Goal: Transaction & Acquisition: Book appointment/travel/reservation

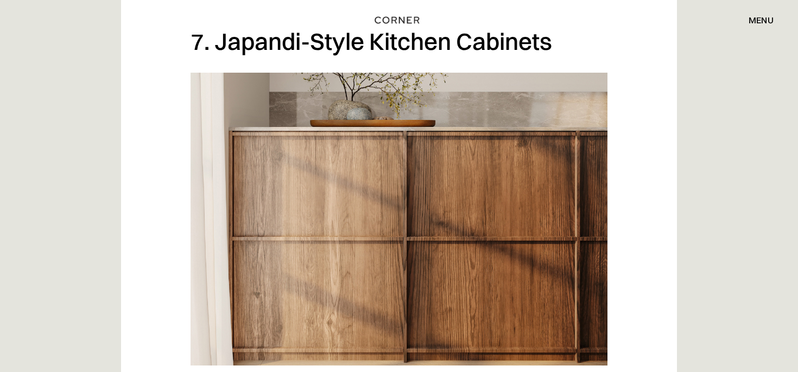
scroll to position [3990, 0]
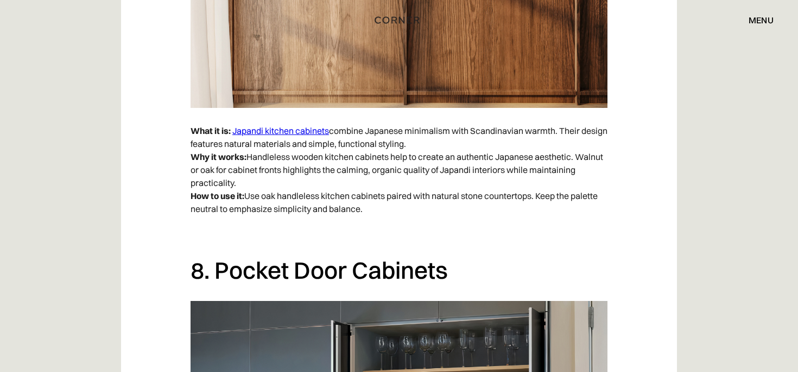
click at [314, 134] on link "Japandi kitchen cabinets" at bounding box center [280, 130] width 97 height 11
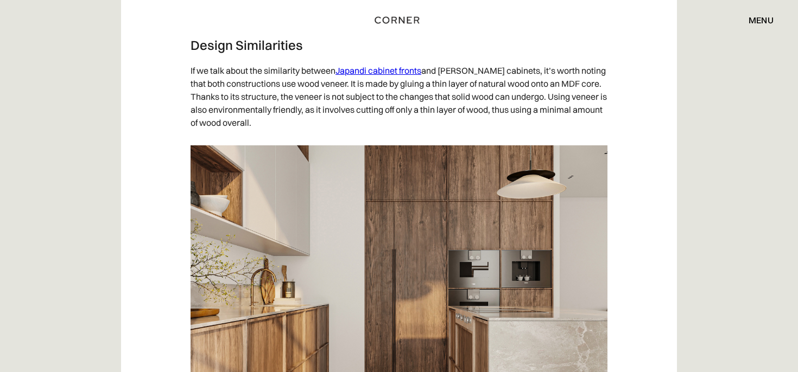
scroll to position [2138, 0]
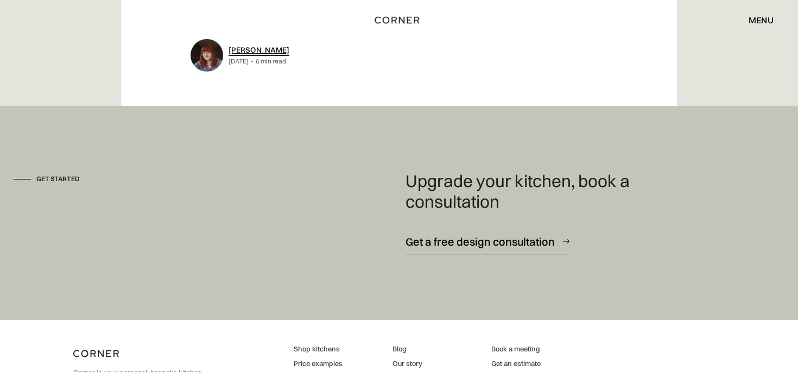
scroll to position [5921, 0]
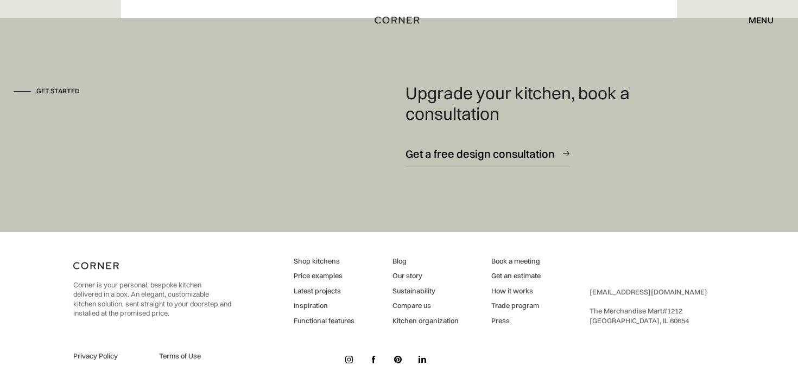
click at [324, 274] on link "Price examples" at bounding box center [324, 276] width 61 height 10
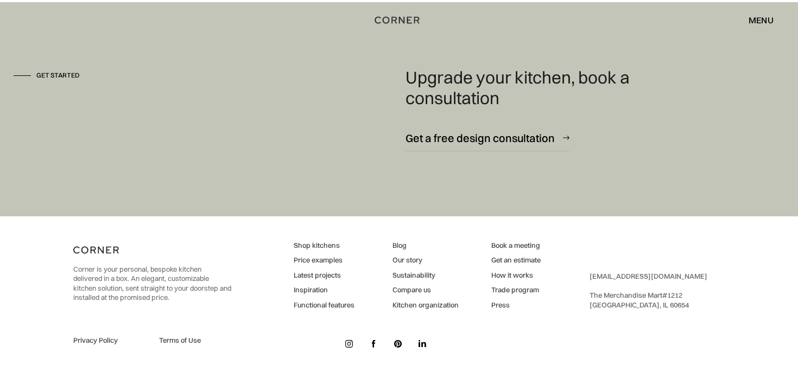
scroll to position [1500, 0]
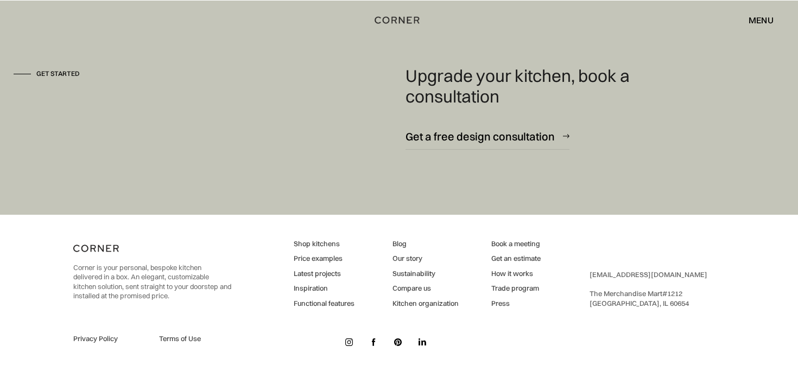
click at [328, 249] on link "Shop kitchens" at bounding box center [324, 244] width 61 height 10
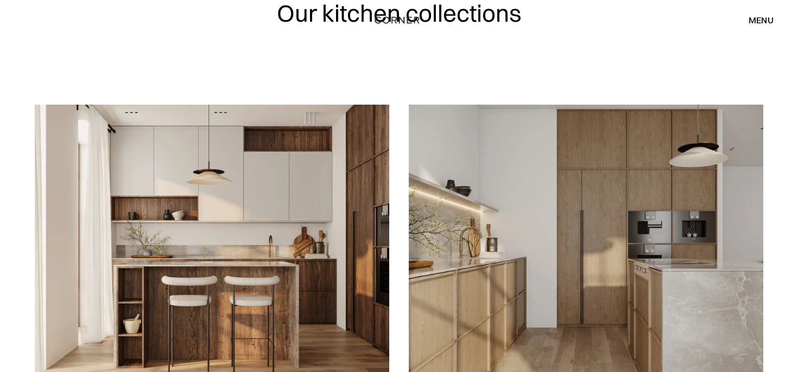
scroll to position [196, 0]
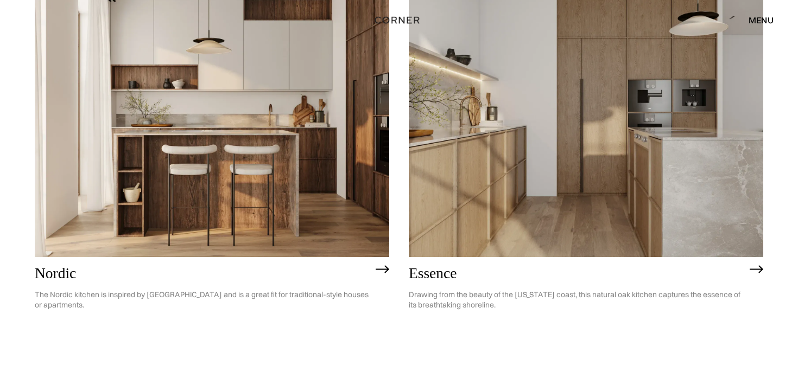
click at [587, 199] on img at bounding box center [586, 114] width 354 height 283
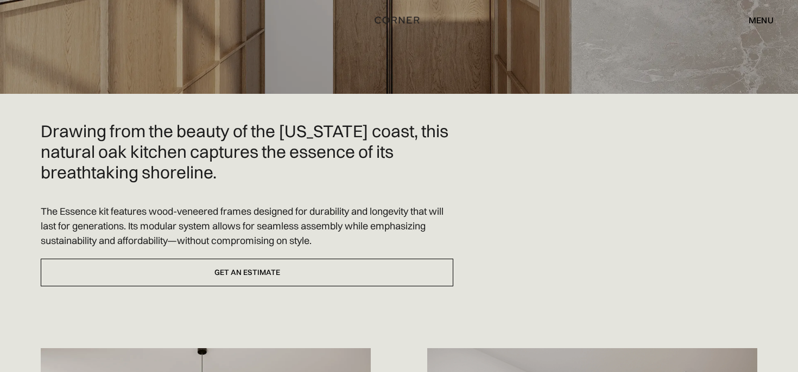
scroll to position [246, 0]
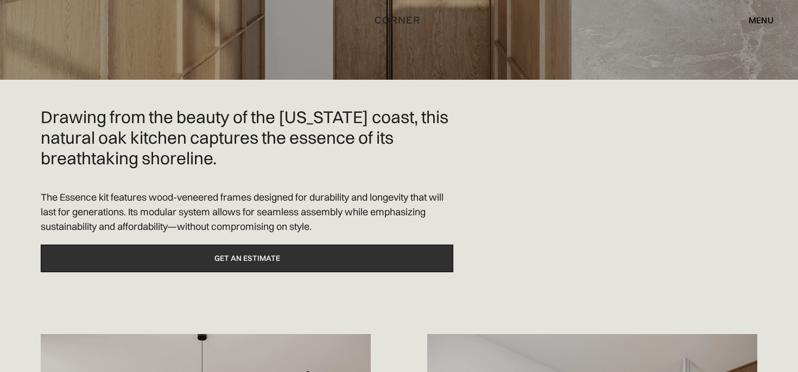
click at [389, 257] on link "Get an estimate" at bounding box center [247, 259] width 412 height 28
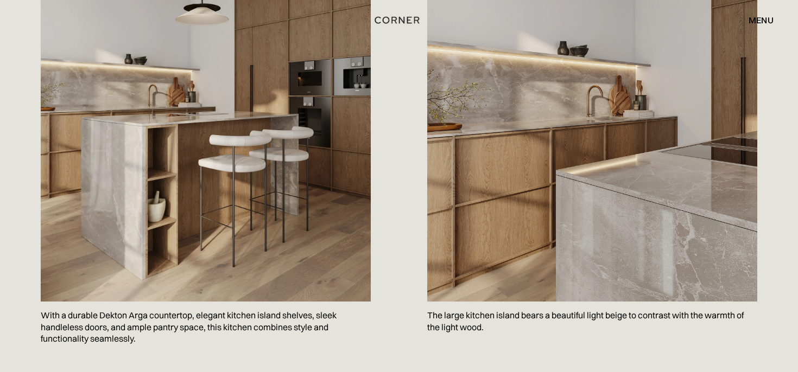
scroll to position [0, 0]
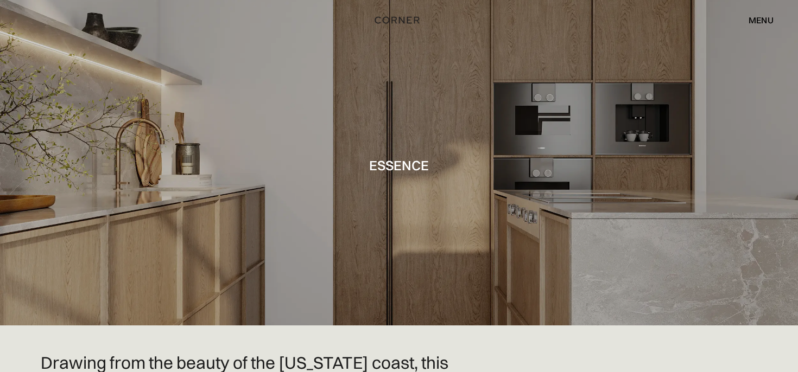
click at [761, 18] on div "menu" at bounding box center [760, 20] width 25 height 9
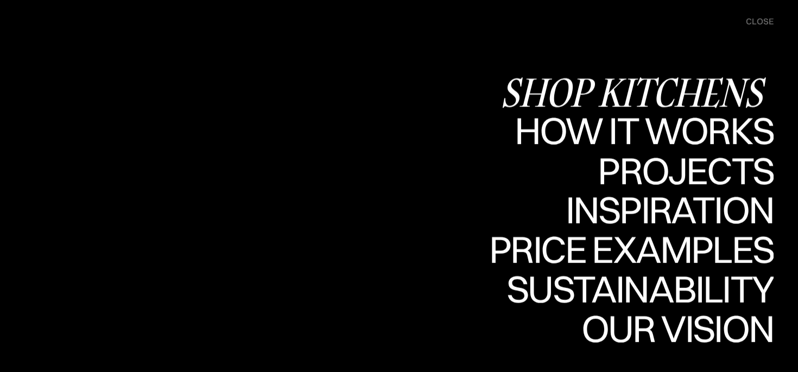
click at [698, 129] on div "How it works" at bounding box center [643, 130] width 262 height 38
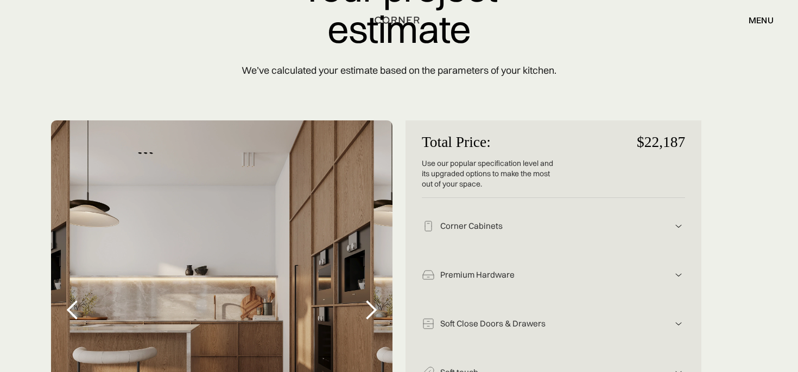
scroll to position [146, 0]
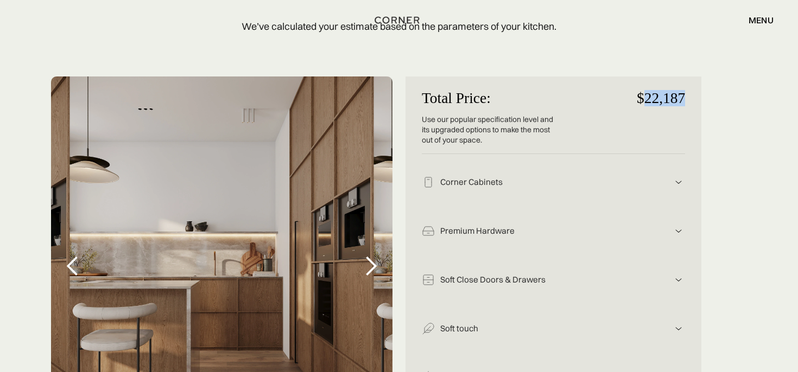
drag, startPoint x: 646, startPoint y: 98, endPoint x: 700, endPoint y: 97, distance: 53.2
click at [700, 97] on div "Total Price: Use our popular specification level and its upgraded options to ma…" at bounding box center [553, 290] width 296 height 426
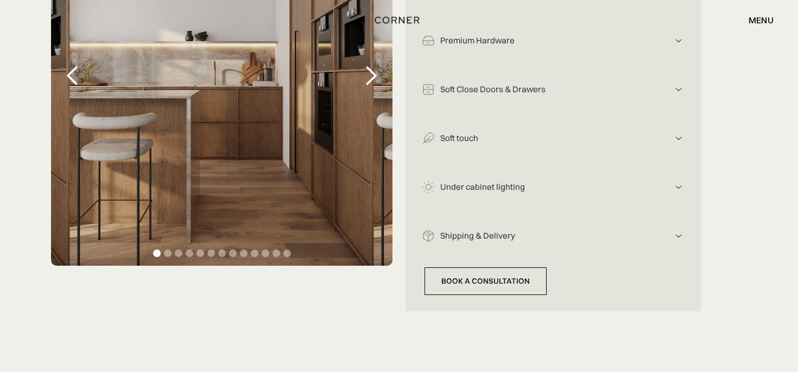
scroll to position [344, 0]
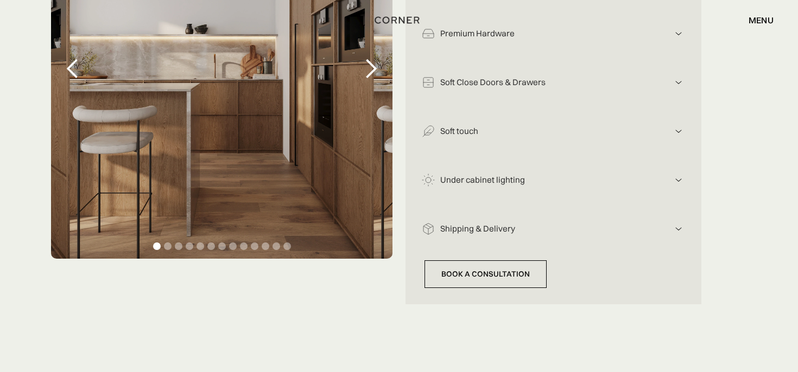
click at [678, 132] on img at bounding box center [678, 131] width 13 height 13
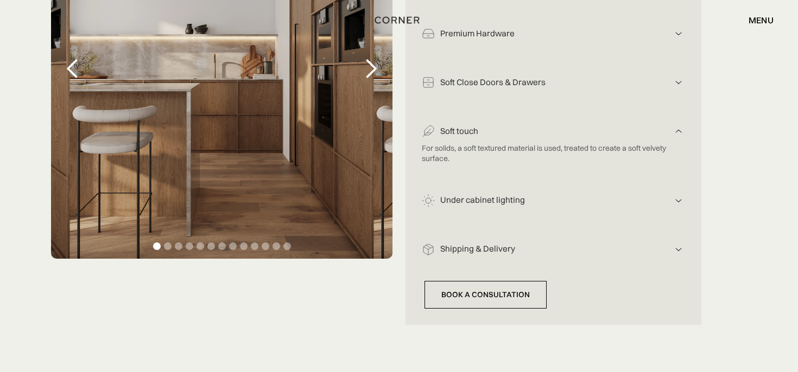
click at [678, 132] on img at bounding box center [678, 131] width 13 height 13
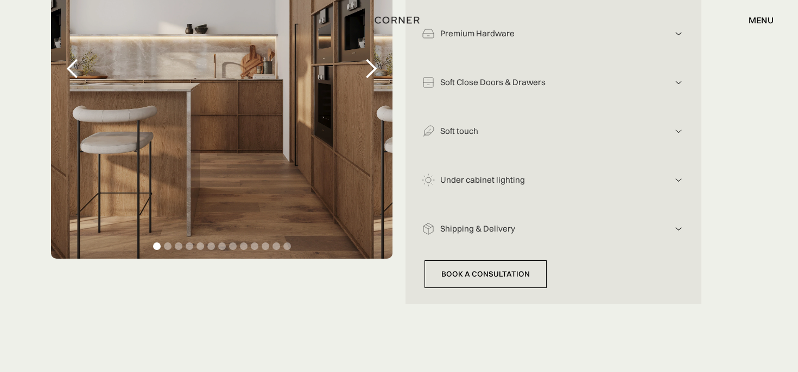
click at [677, 181] on img at bounding box center [678, 180] width 13 height 13
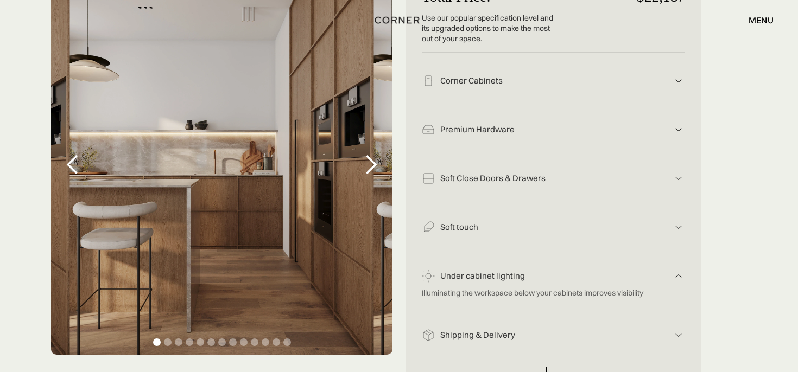
scroll to position [283, 0]
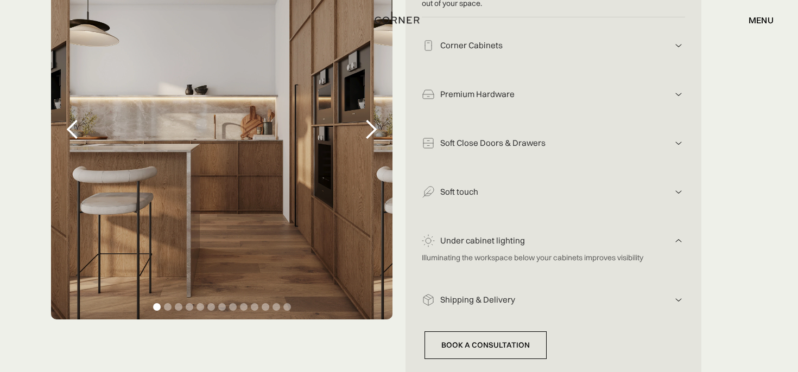
click at [372, 128] on div "next slide" at bounding box center [371, 130] width 22 height 22
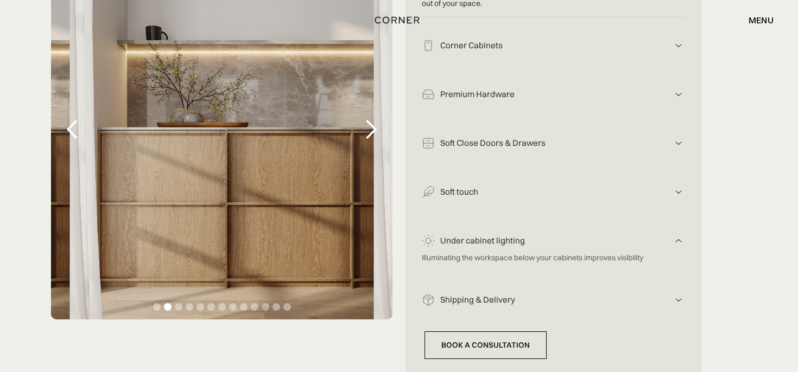
click at [372, 128] on div "next slide" at bounding box center [371, 130] width 22 height 22
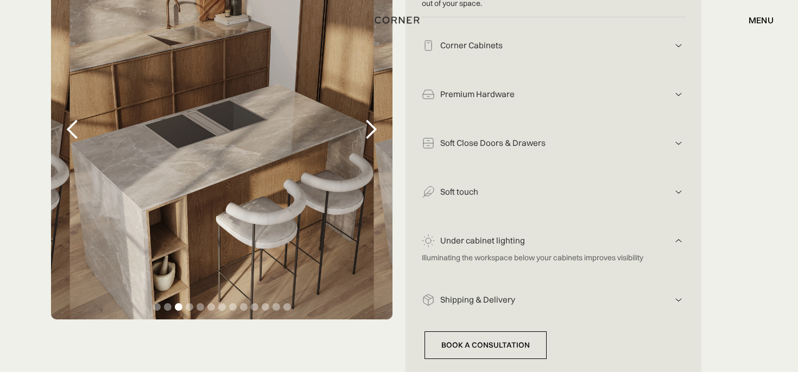
click at [372, 128] on div "next slide" at bounding box center [371, 130] width 22 height 22
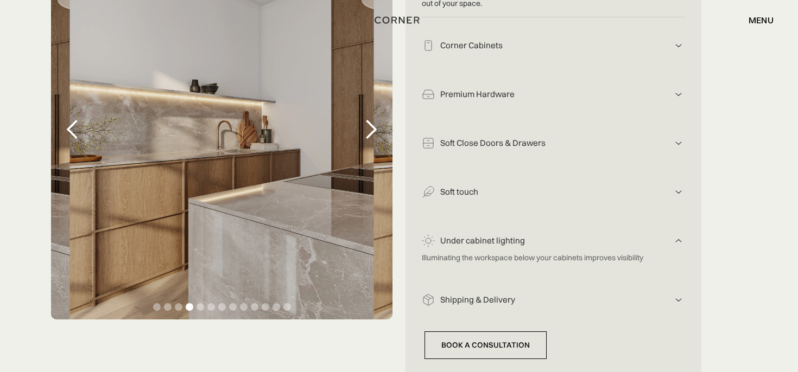
click at [372, 128] on div "next slide" at bounding box center [371, 130] width 22 height 22
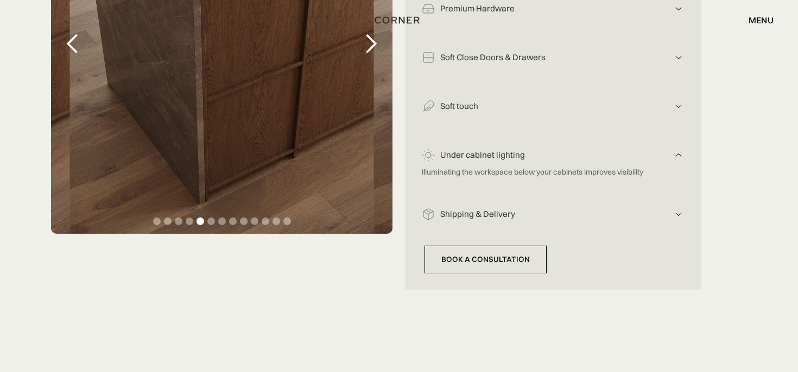
scroll to position [376, 0]
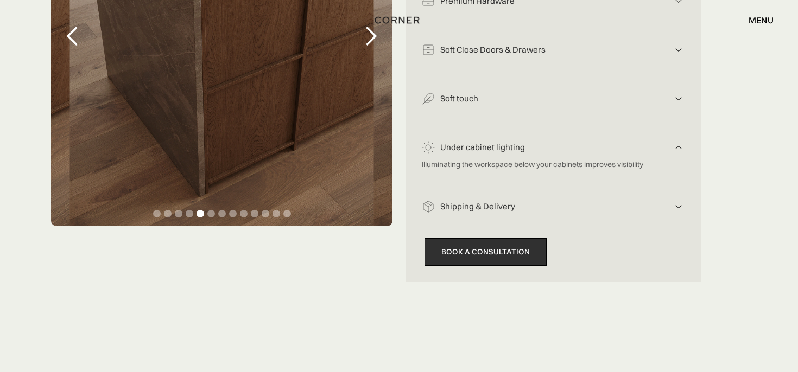
click at [486, 253] on link "Book a consultation" at bounding box center [485, 252] width 122 height 28
click at [499, 258] on link "Book a consultation" at bounding box center [485, 252] width 122 height 28
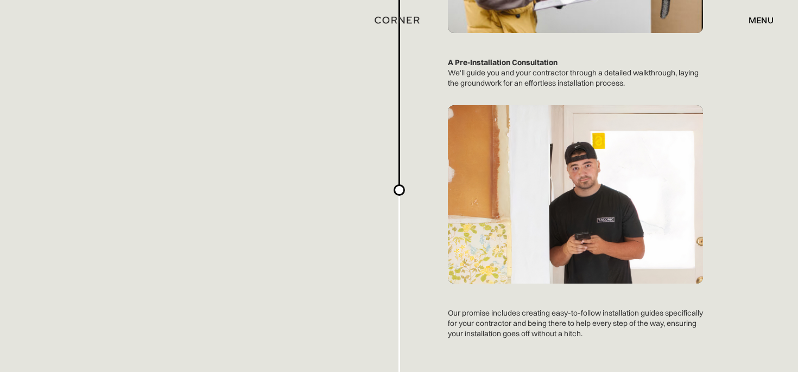
scroll to position [2717, 0]
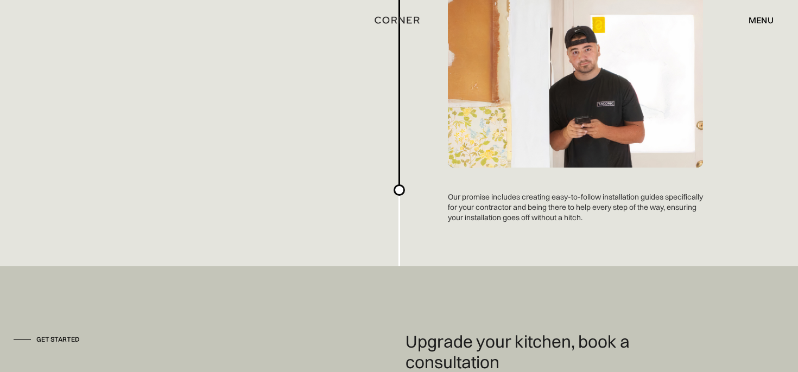
click at [765, 12] on div "menu close" at bounding box center [756, 20] width 36 height 18
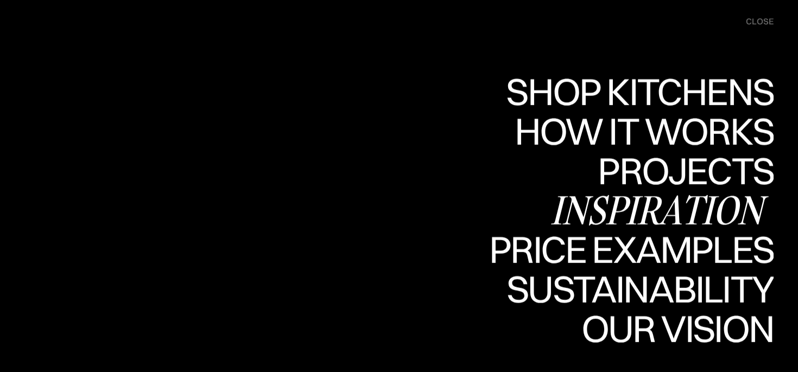
click at [683, 218] on div "Inspiration" at bounding box center [661, 210] width 223 height 38
